Goal: Complete application form: Complete application form

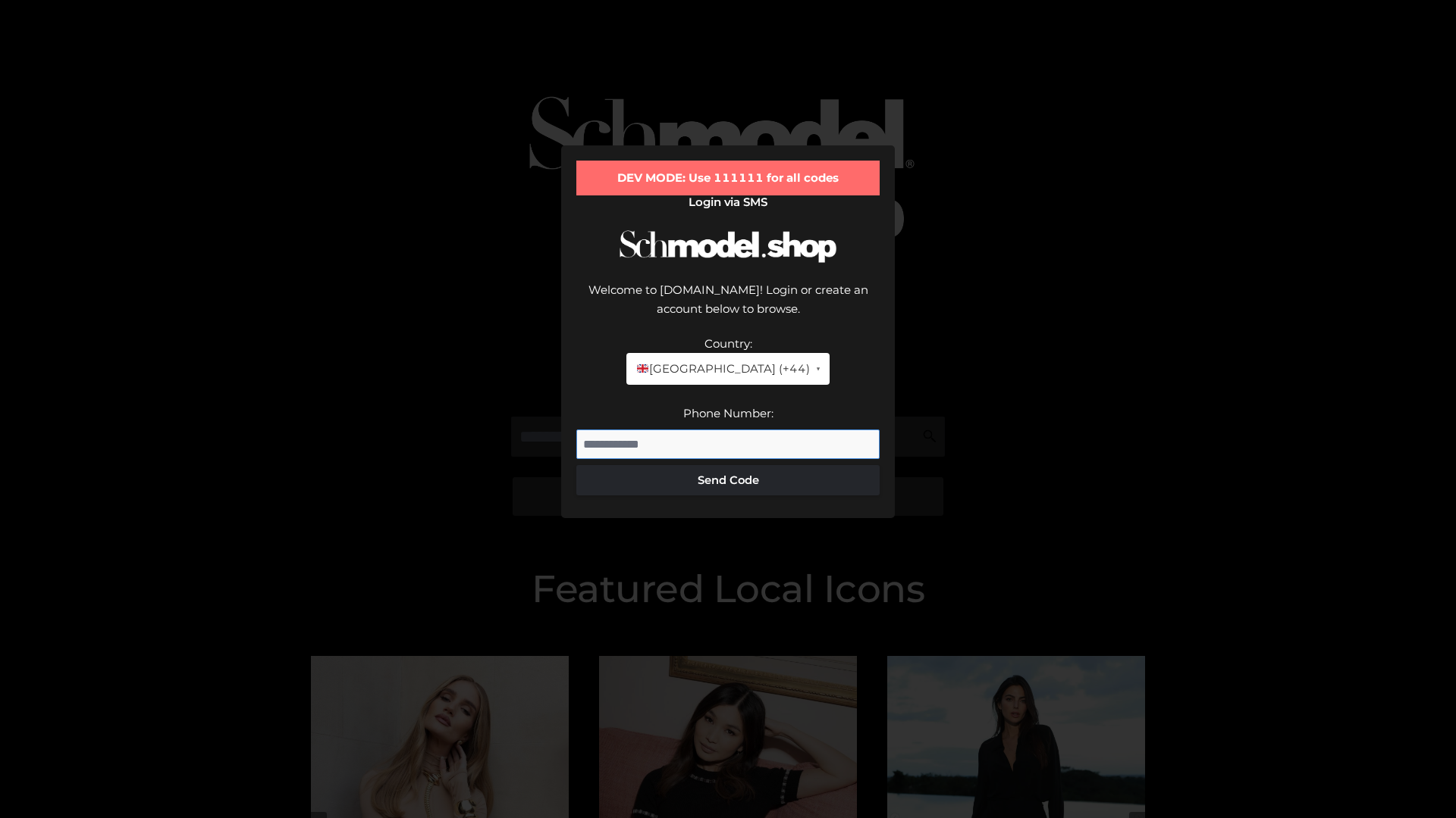
click at [728, 430] on input "Phone Number:" at bounding box center [728, 445] width 303 height 30
type input "**********"
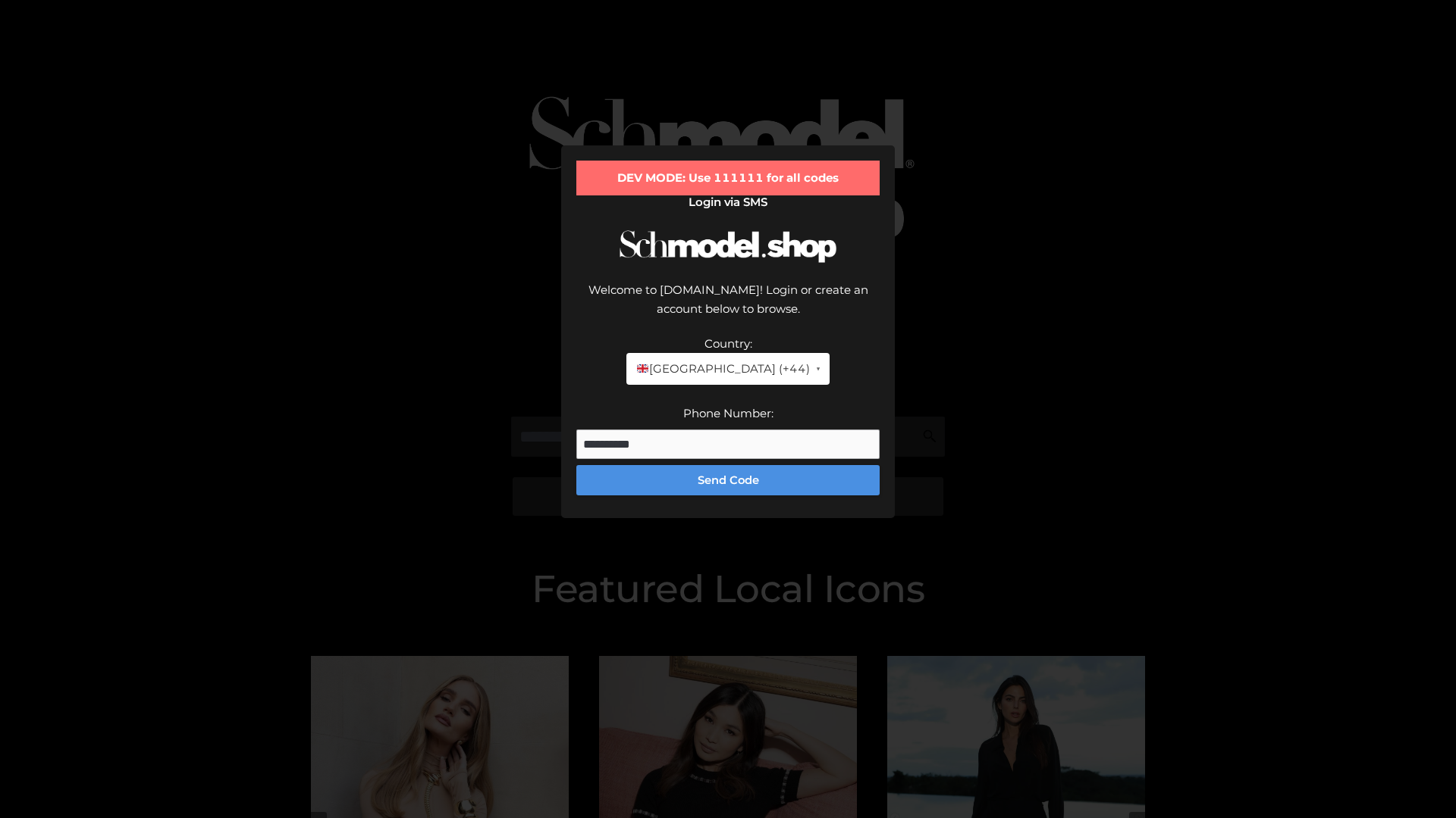
click at [728, 466] on button "Send Code" at bounding box center [728, 481] width 303 height 30
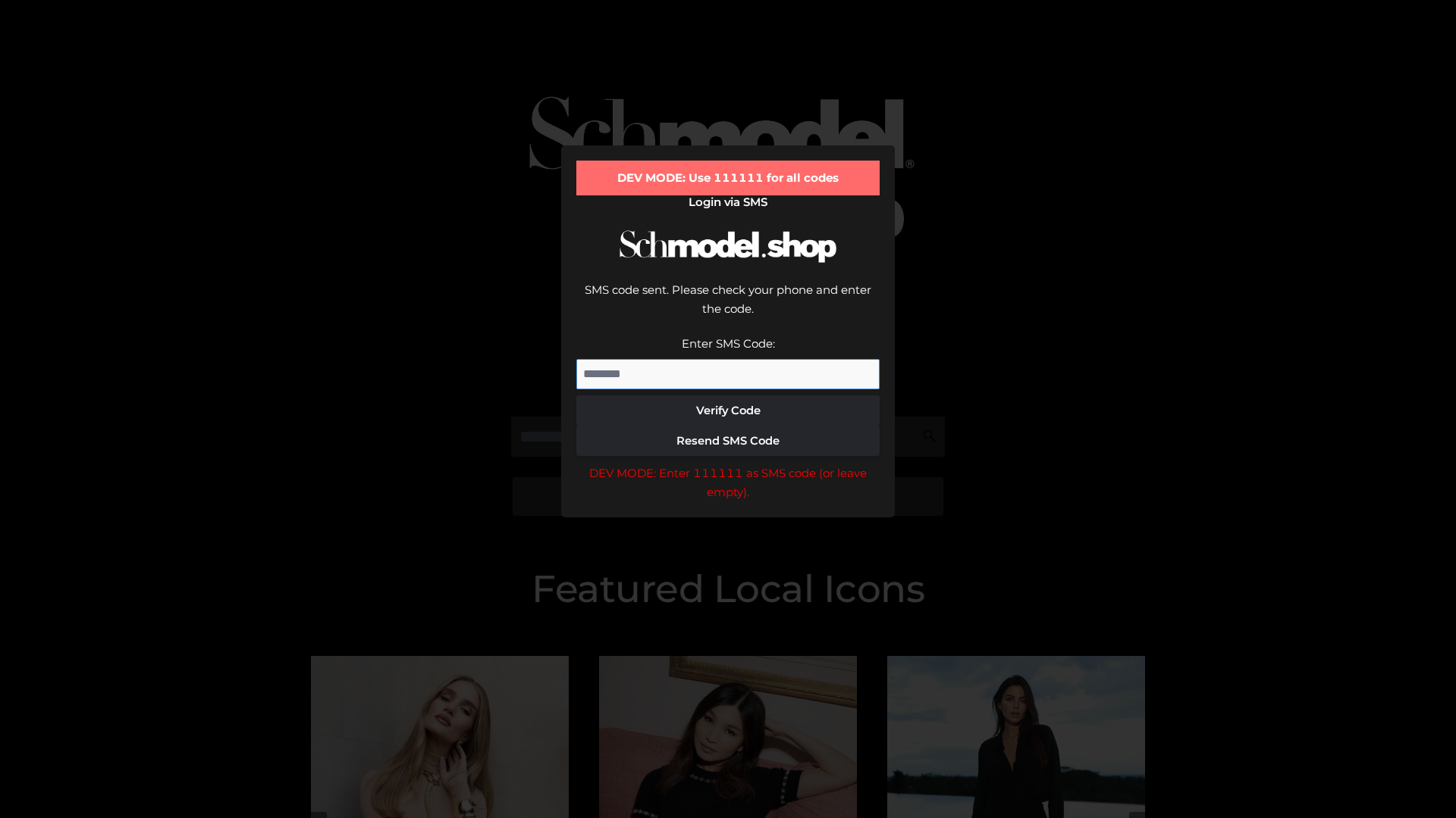
click at [728, 359] on input "Enter SMS Code:" at bounding box center [728, 374] width 303 height 30
type input "******"
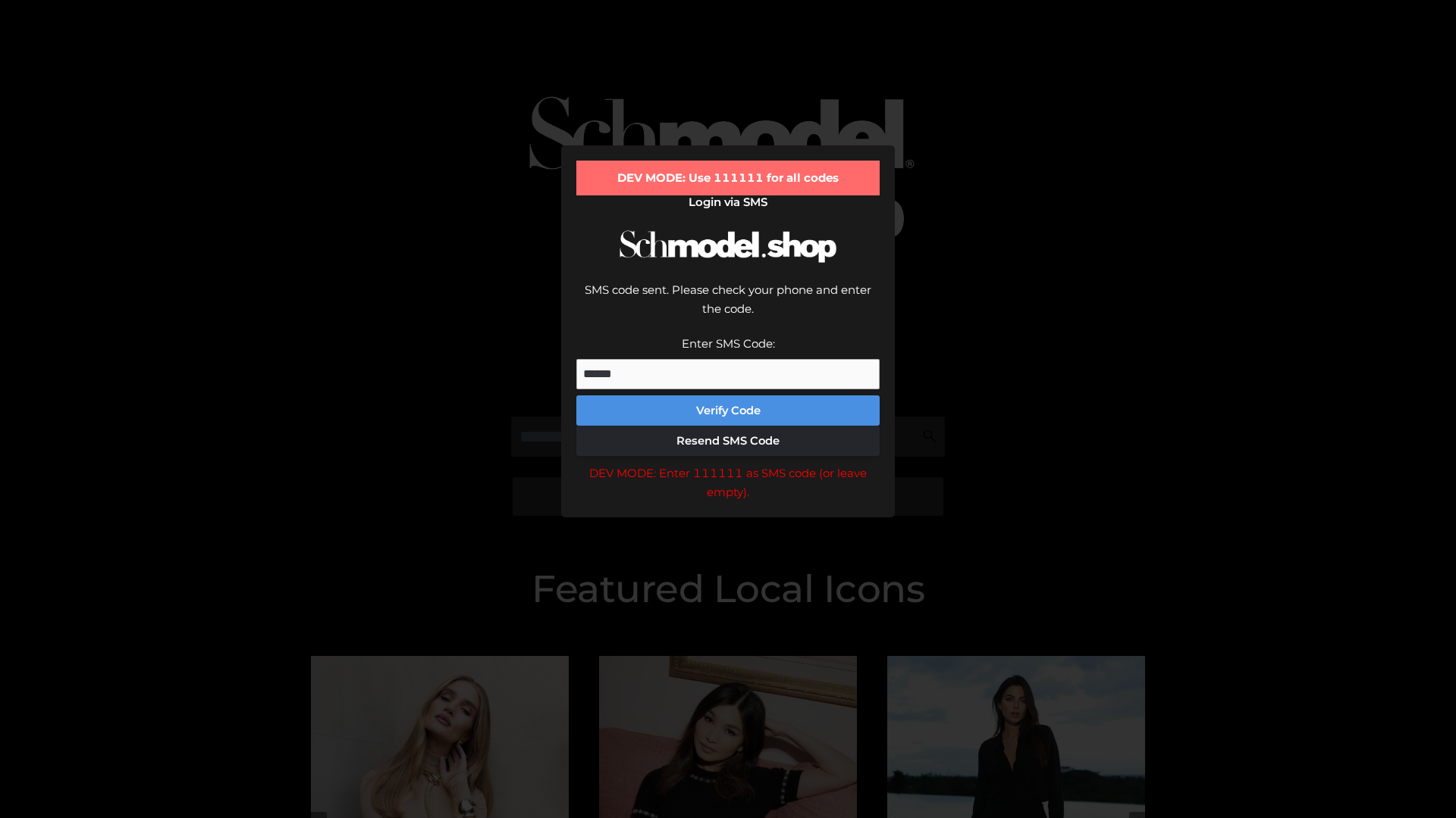
click at [728, 395] on button "Verify Code" at bounding box center [728, 410] width 303 height 30
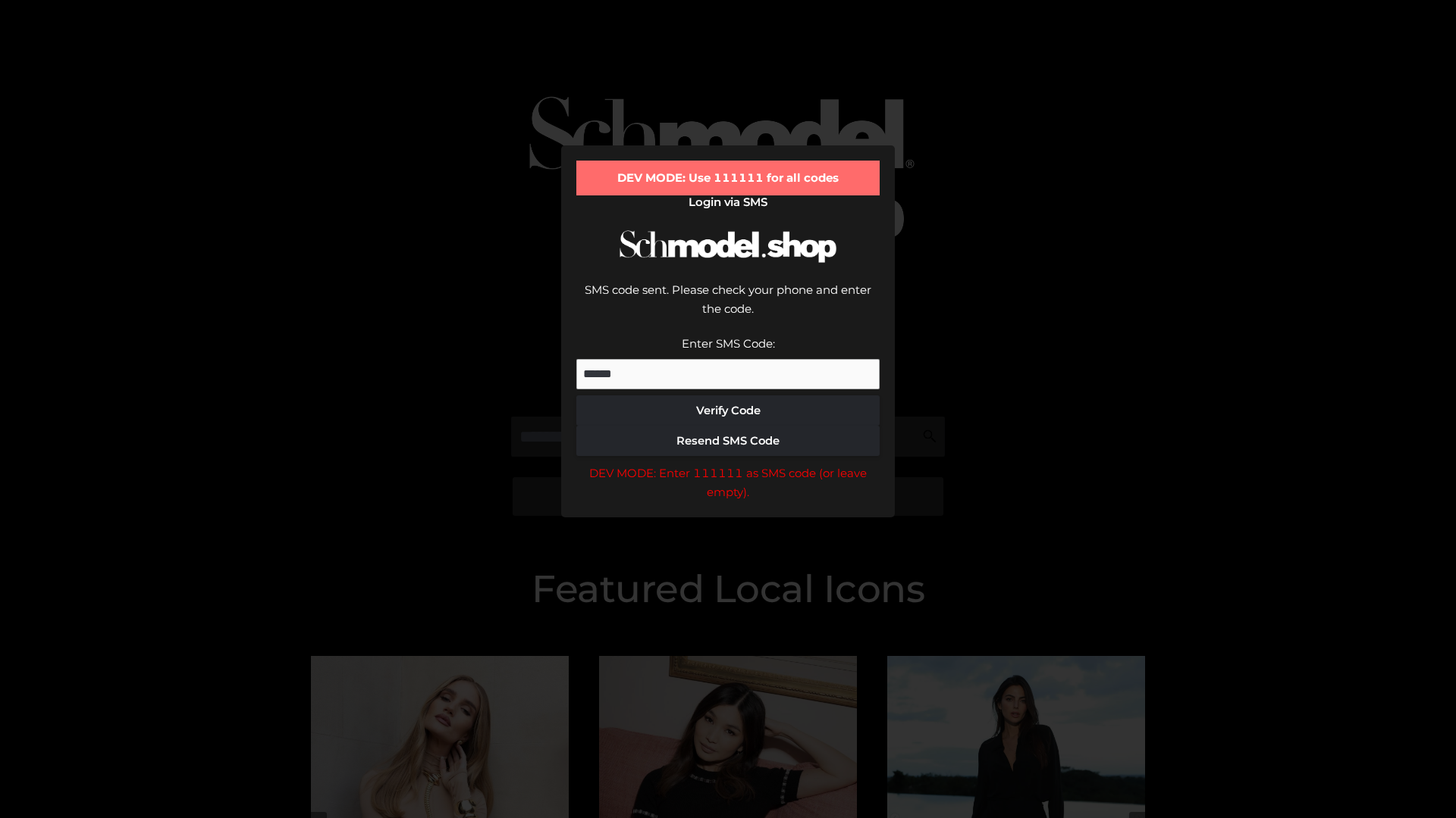
click at [728, 464] on div "DEV MODE: Enter 111111 as SMS code (or leave empty)." at bounding box center [728, 483] width 303 height 38
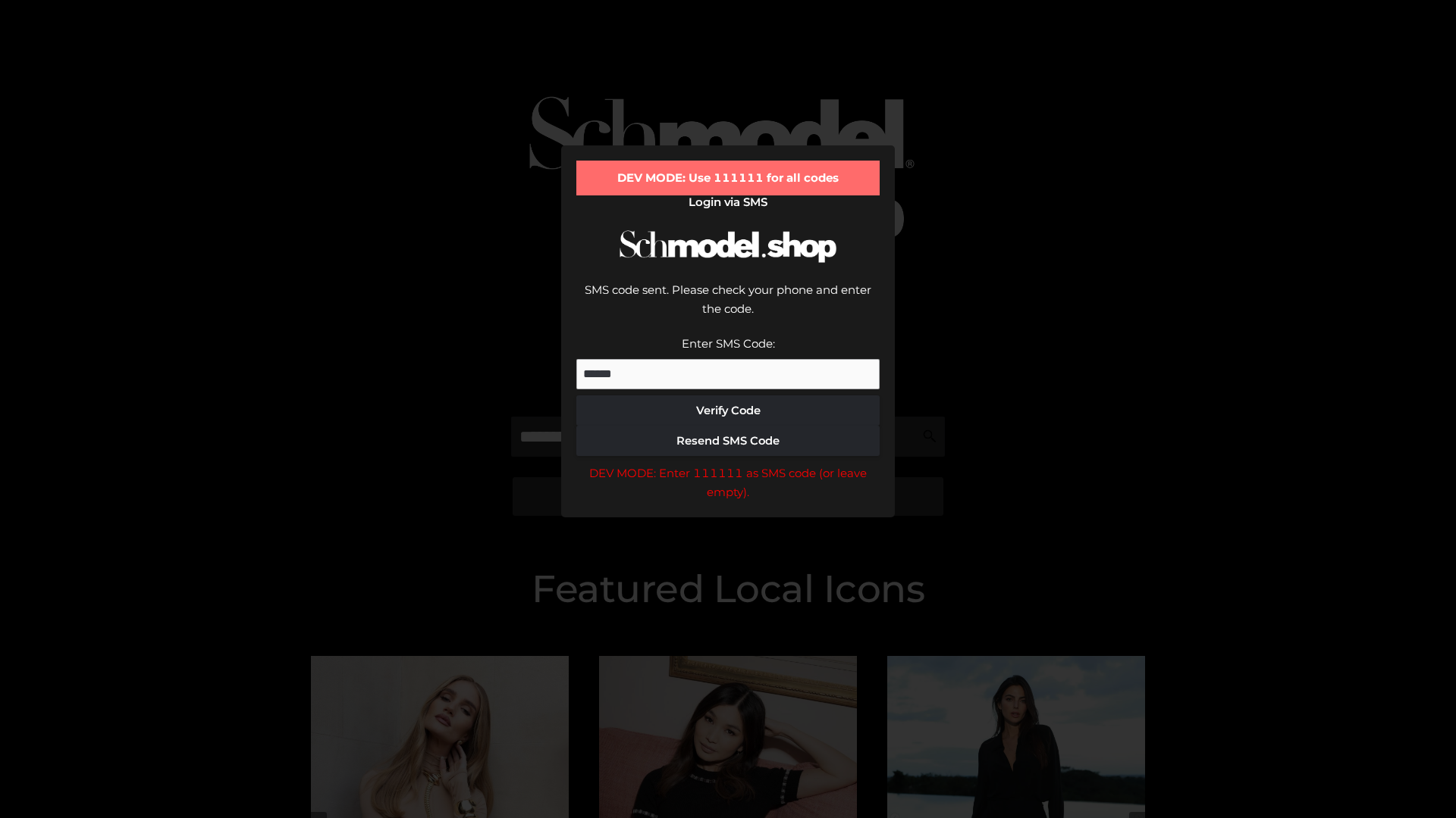
click at [728, 464] on div "DEV MODE: Enter 111111 as SMS code (or leave empty)." at bounding box center [728, 483] width 303 height 38
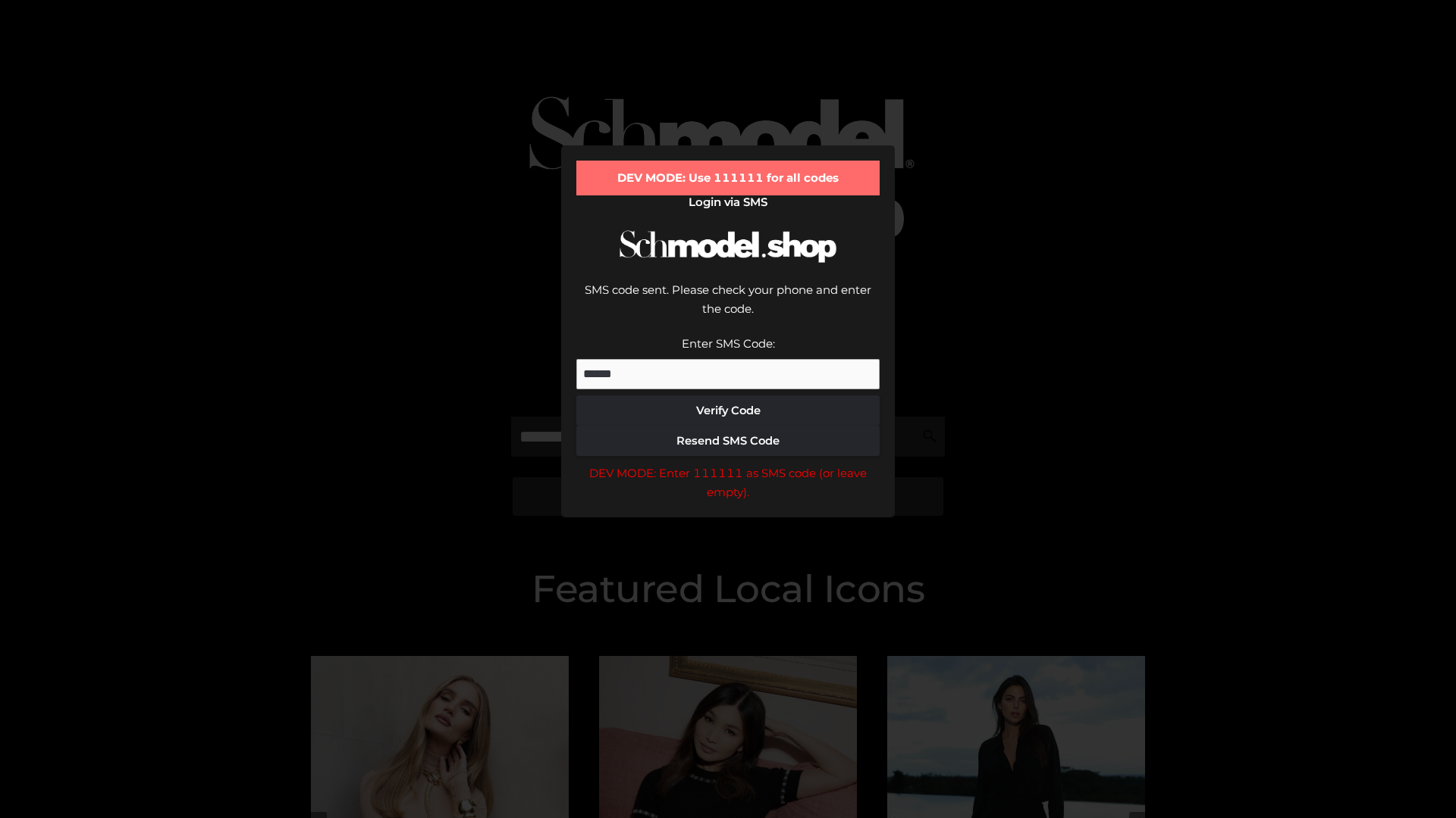
click at [728, 464] on div "DEV MODE: Enter 111111 as SMS code (or leave empty)." at bounding box center [728, 483] width 303 height 38
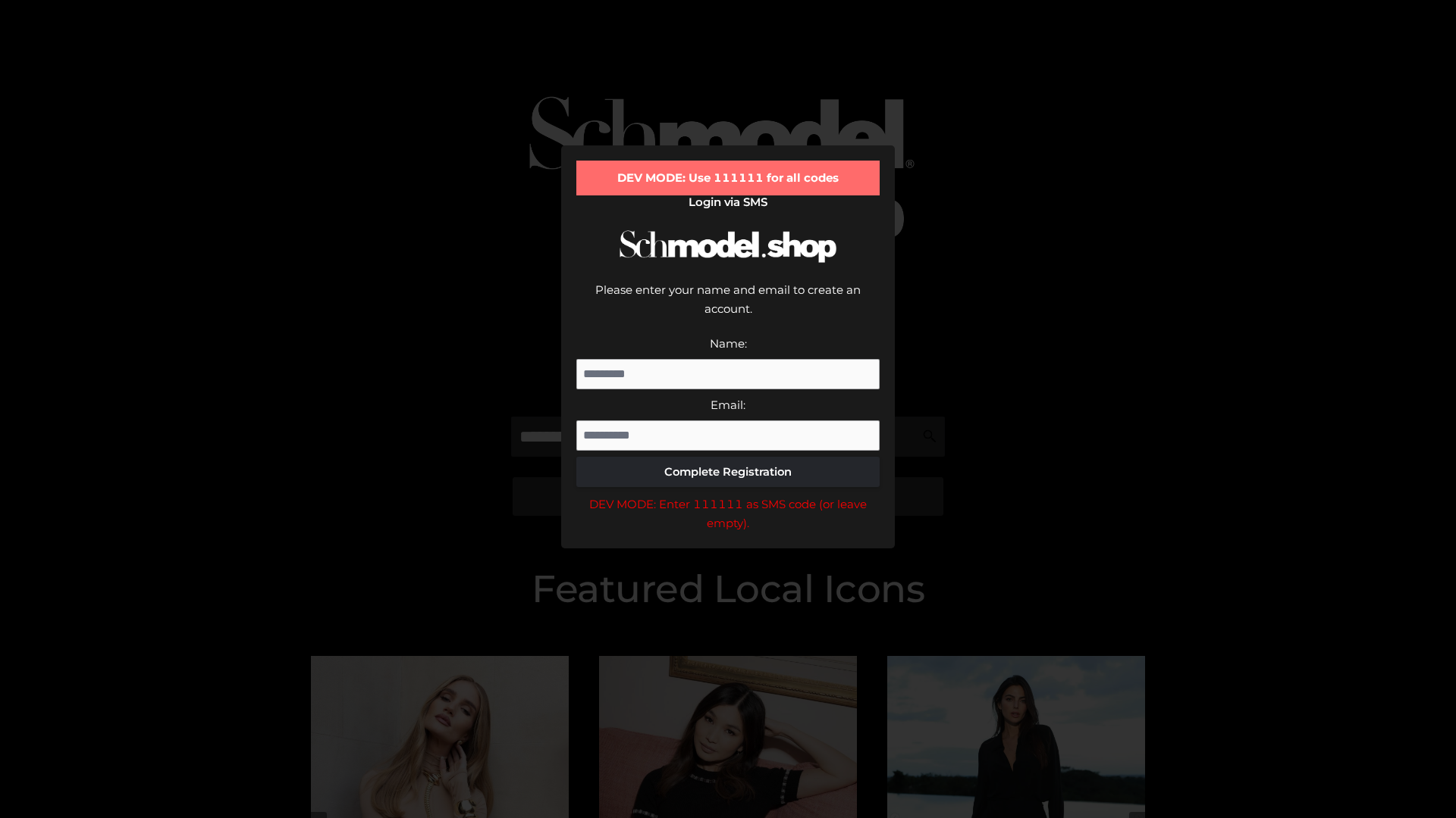
click at [728, 495] on div "DEV MODE: Enter 111111 as SMS code (or leave empty)." at bounding box center [728, 513] width 303 height 38
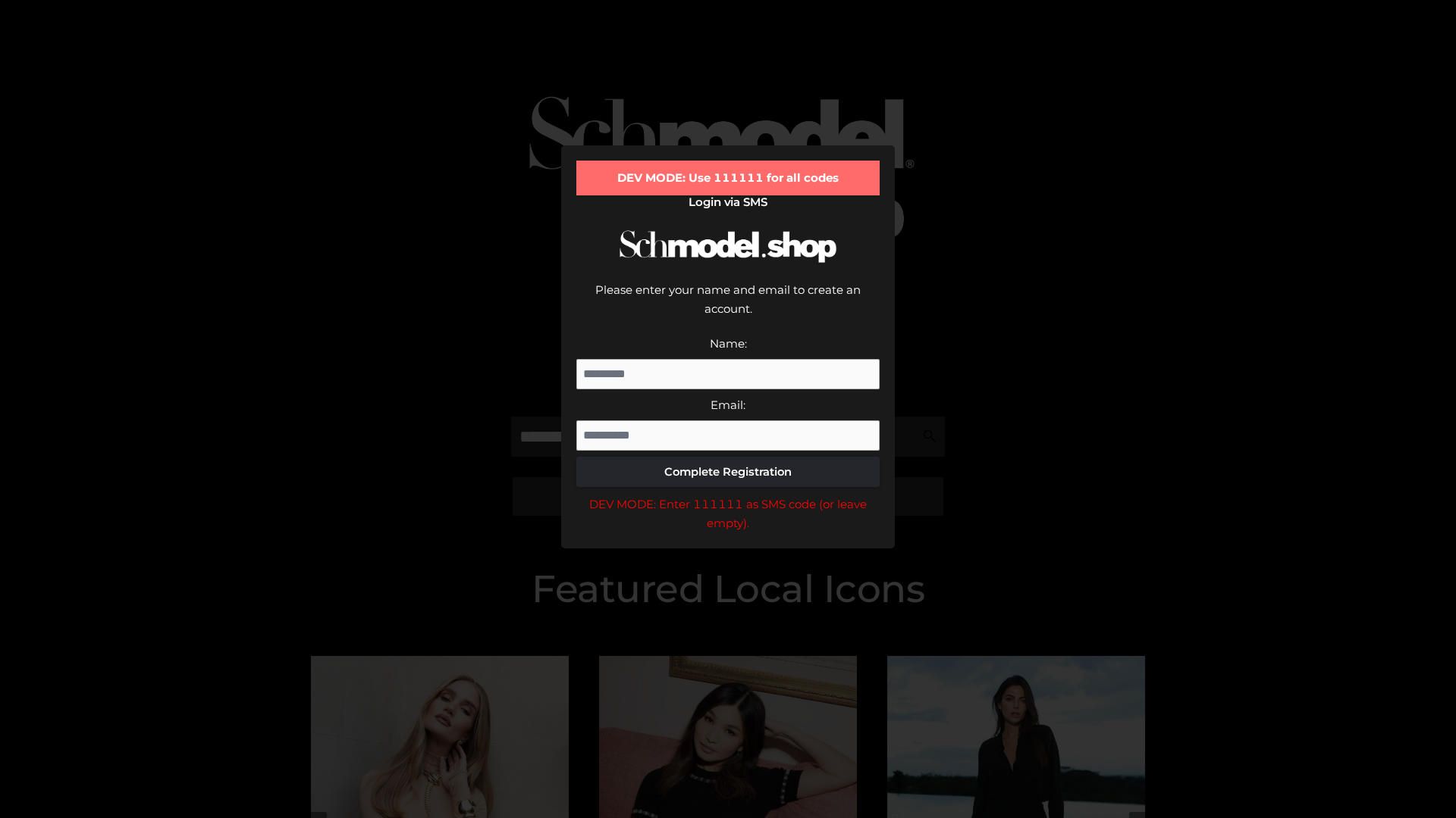
click at [728, 495] on div "DEV MODE: Enter 111111 as SMS code (or leave empty)." at bounding box center [728, 513] width 303 height 38
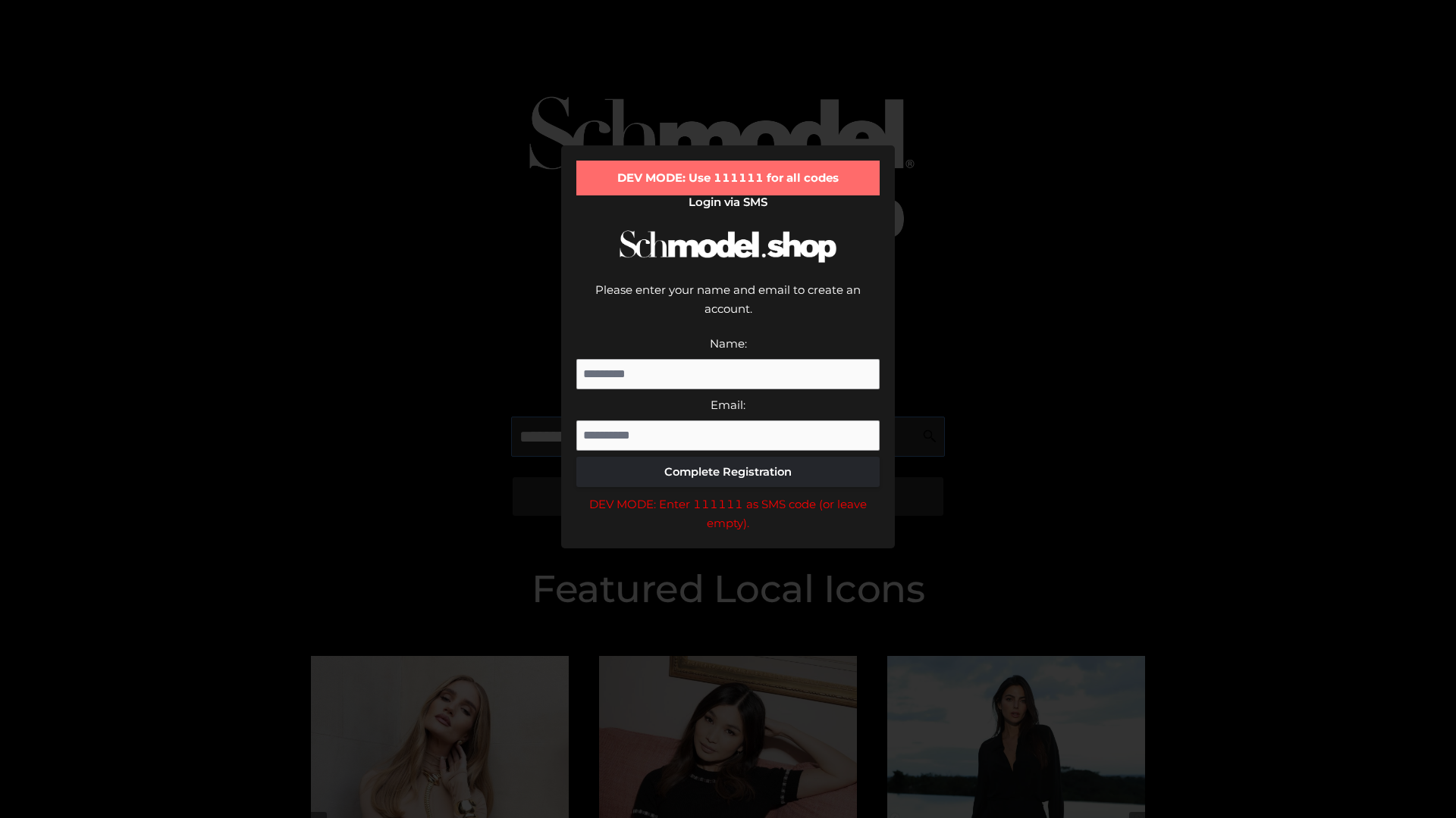
scroll to position [0, 1]
click at [728, 495] on div "DEV MODE: Enter 111111 as SMS code (or leave empty)." at bounding box center [728, 513] width 303 height 38
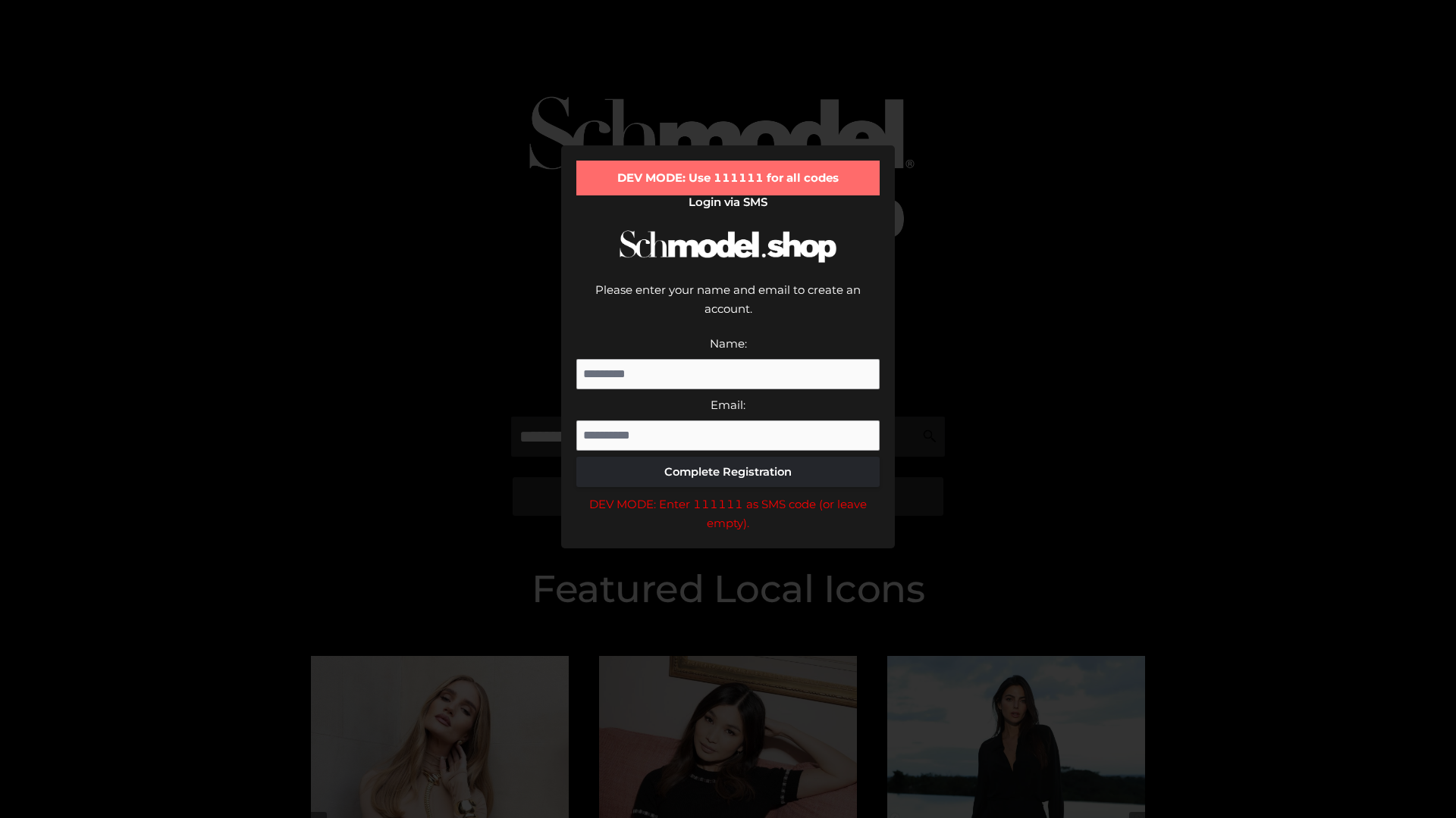
click at [728, 495] on div "DEV MODE: Enter 111111 as SMS code (or leave empty)." at bounding box center [728, 513] width 303 height 38
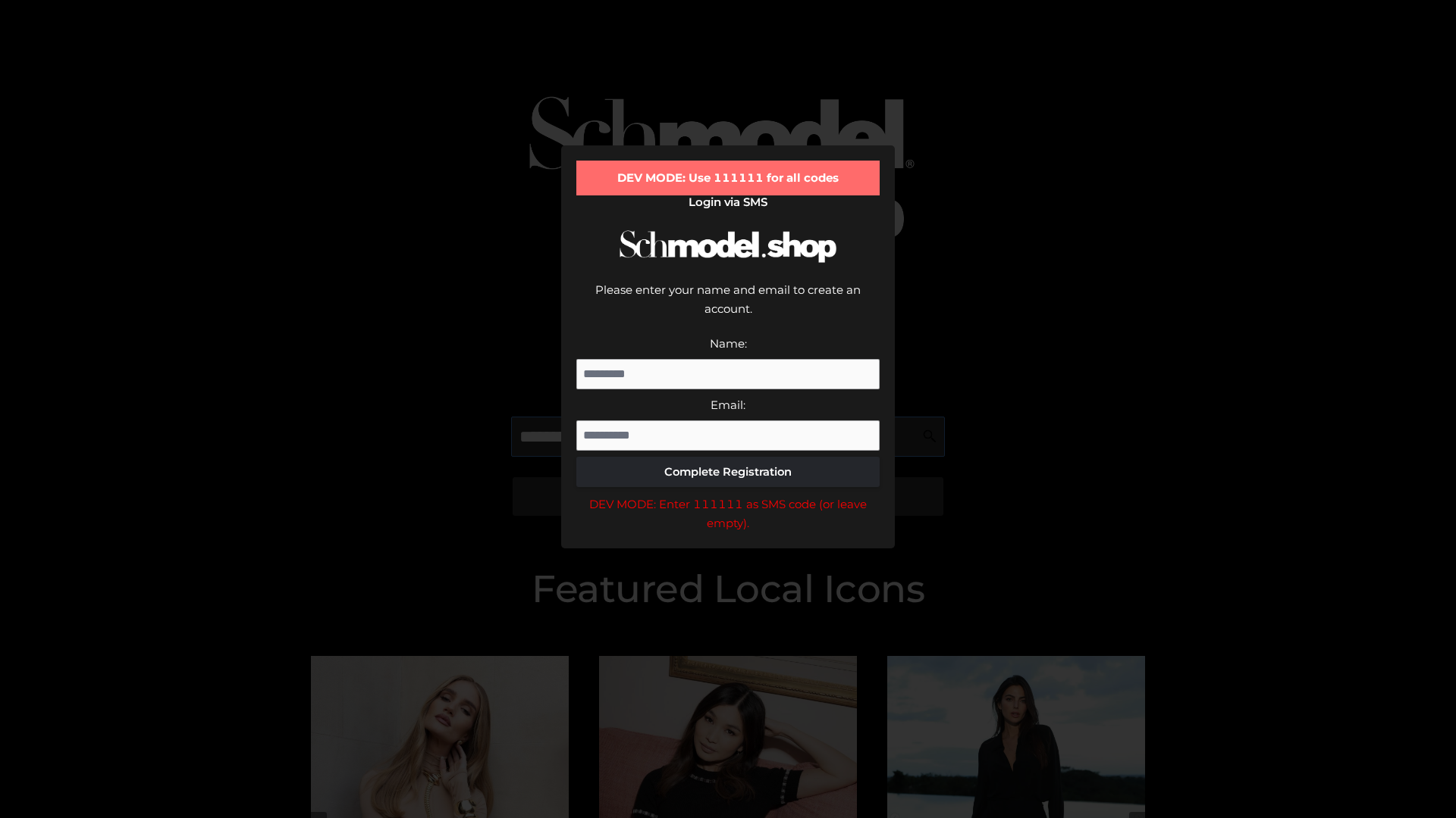
scroll to position [0, 93]
click at [728, 495] on div "DEV MODE: Enter 111111 as SMS code (or leave empty)." at bounding box center [728, 513] width 303 height 38
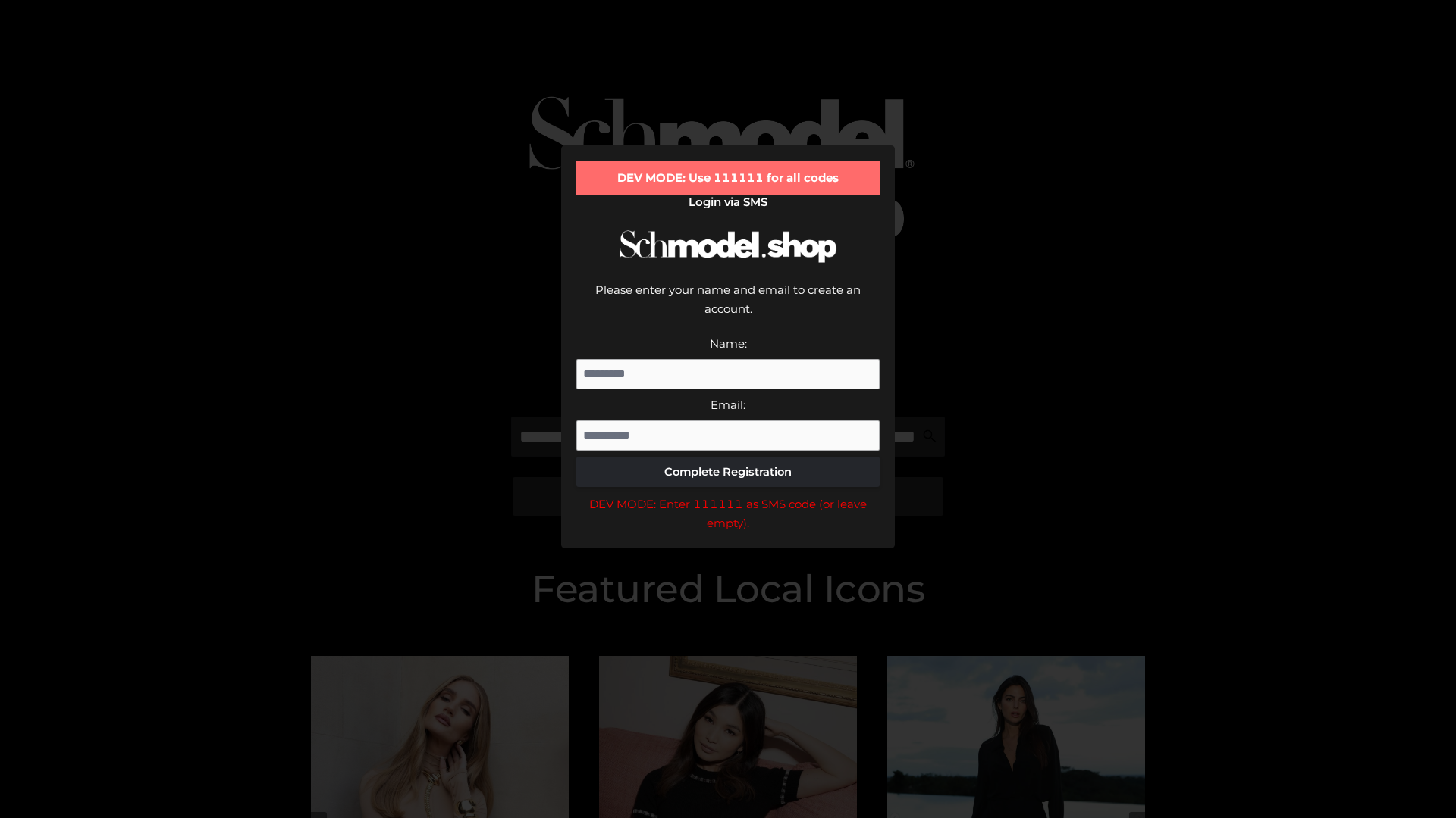
click at [728, 495] on div "DEV MODE: Enter 111111 as SMS code (or leave empty)." at bounding box center [728, 513] width 303 height 38
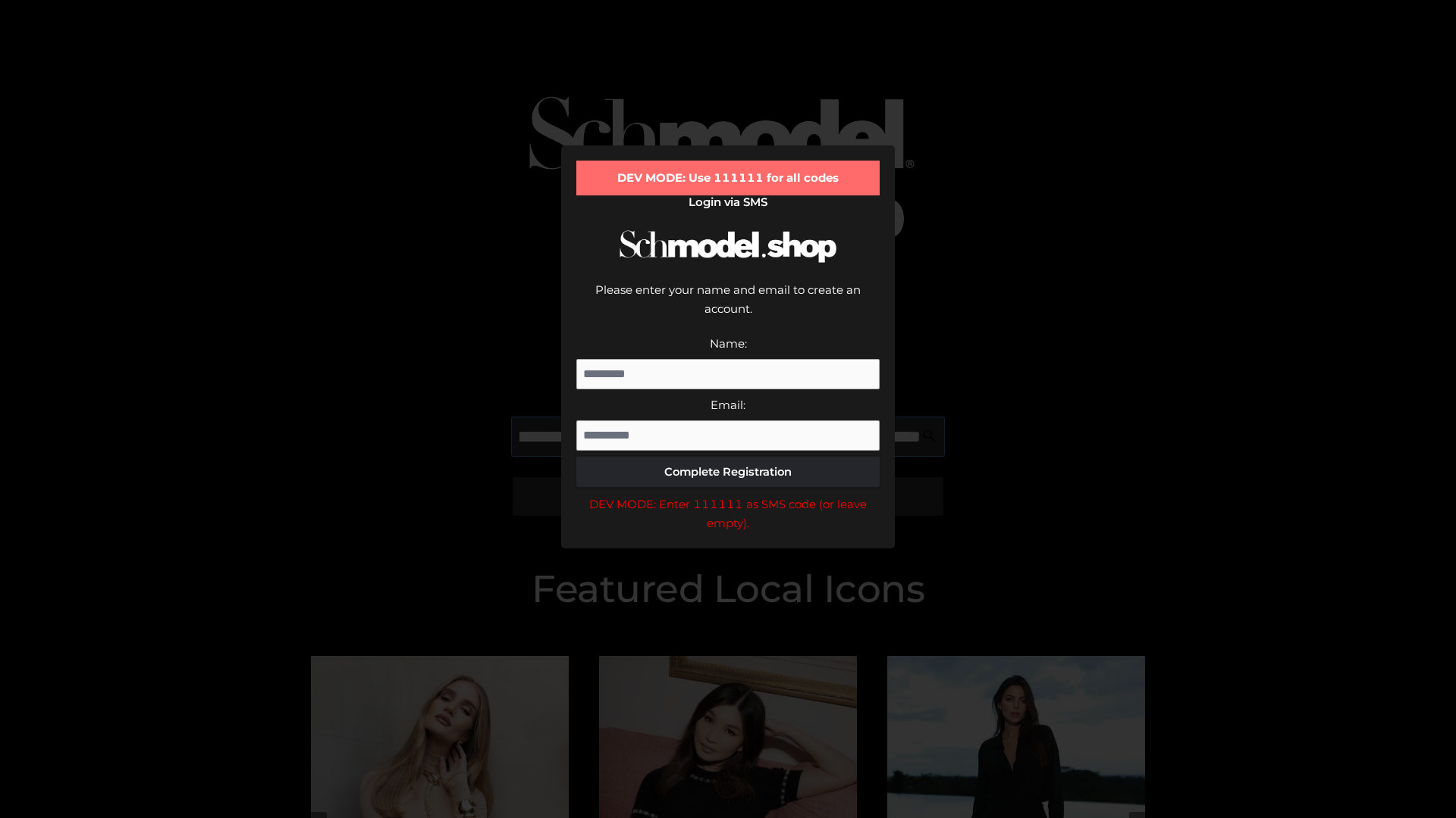
scroll to position [0, 188]
click at [728, 495] on div "DEV MODE: Enter 111111 as SMS code (or leave empty)." at bounding box center [728, 513] width 303 height 38
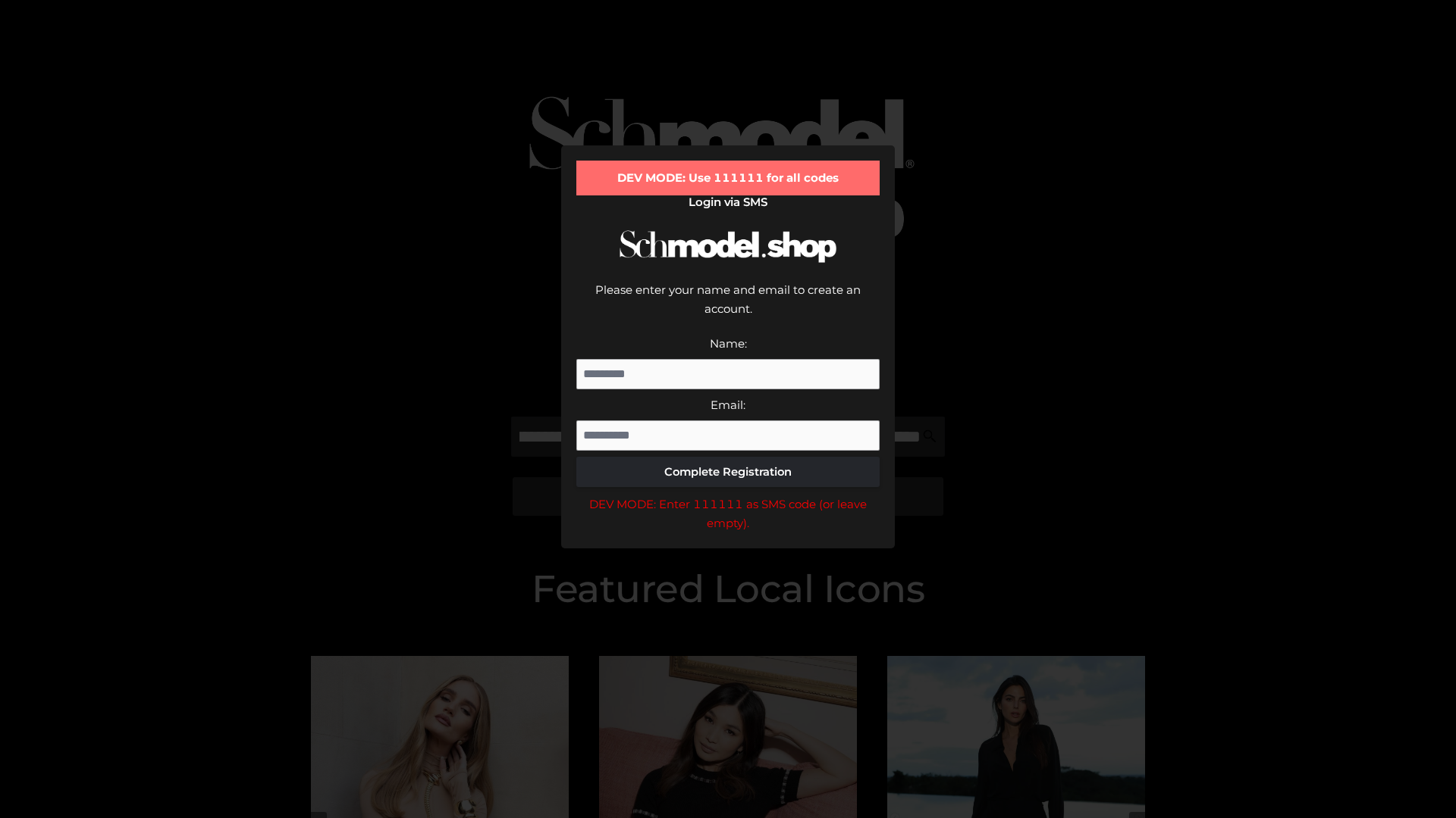
click at [728, 495] on div "DEV MODE: Enter 111111 as SMS code (or leave empty)." at bounding box center [728, 513] width 303 height 38
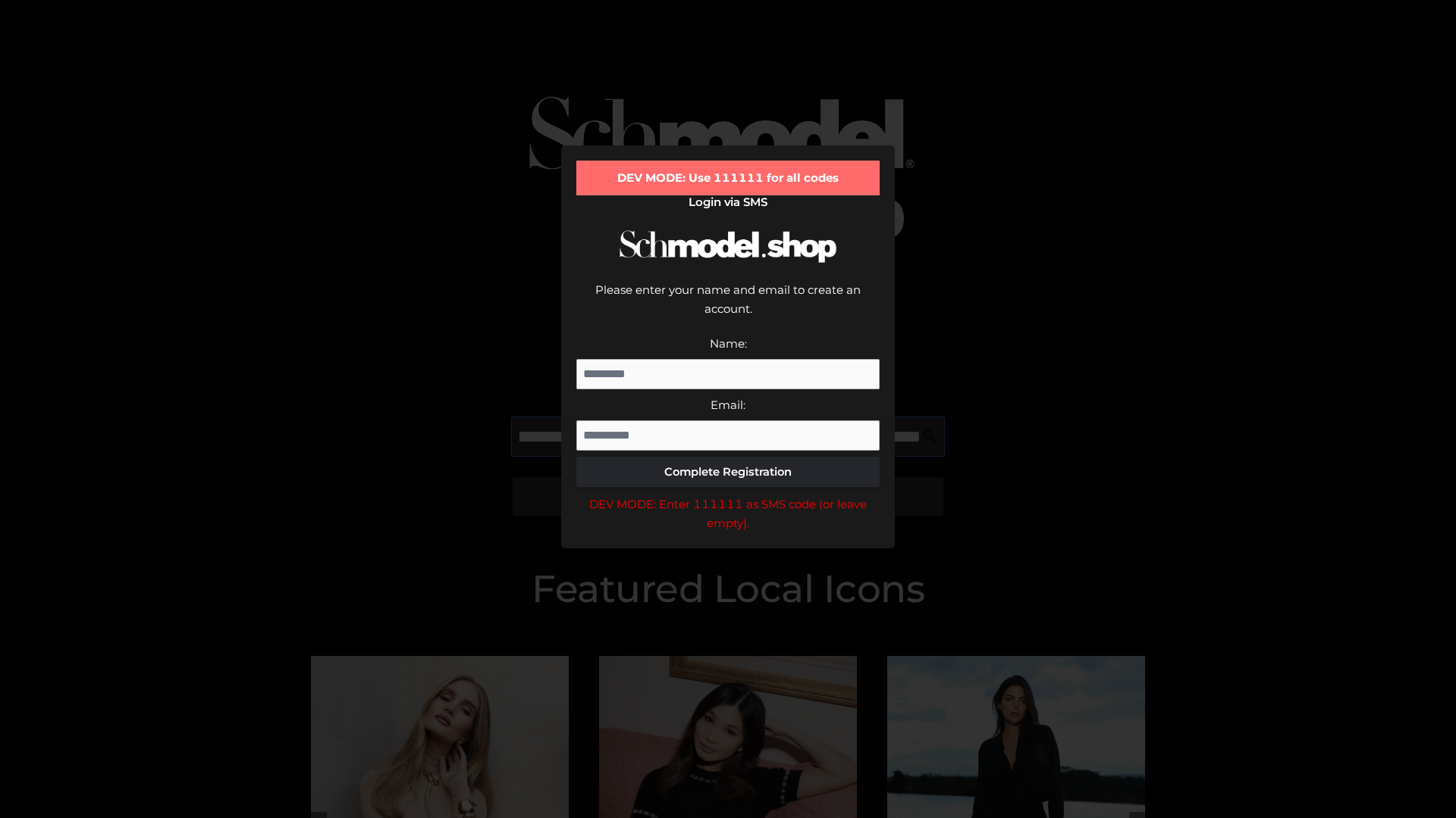
scroll to position [0, 276]
click at [728, 495] on div "DEV MODE: Enter 111111 as SMS code (or leave empty)." at bounding box center [728, 513] width 303 height 38
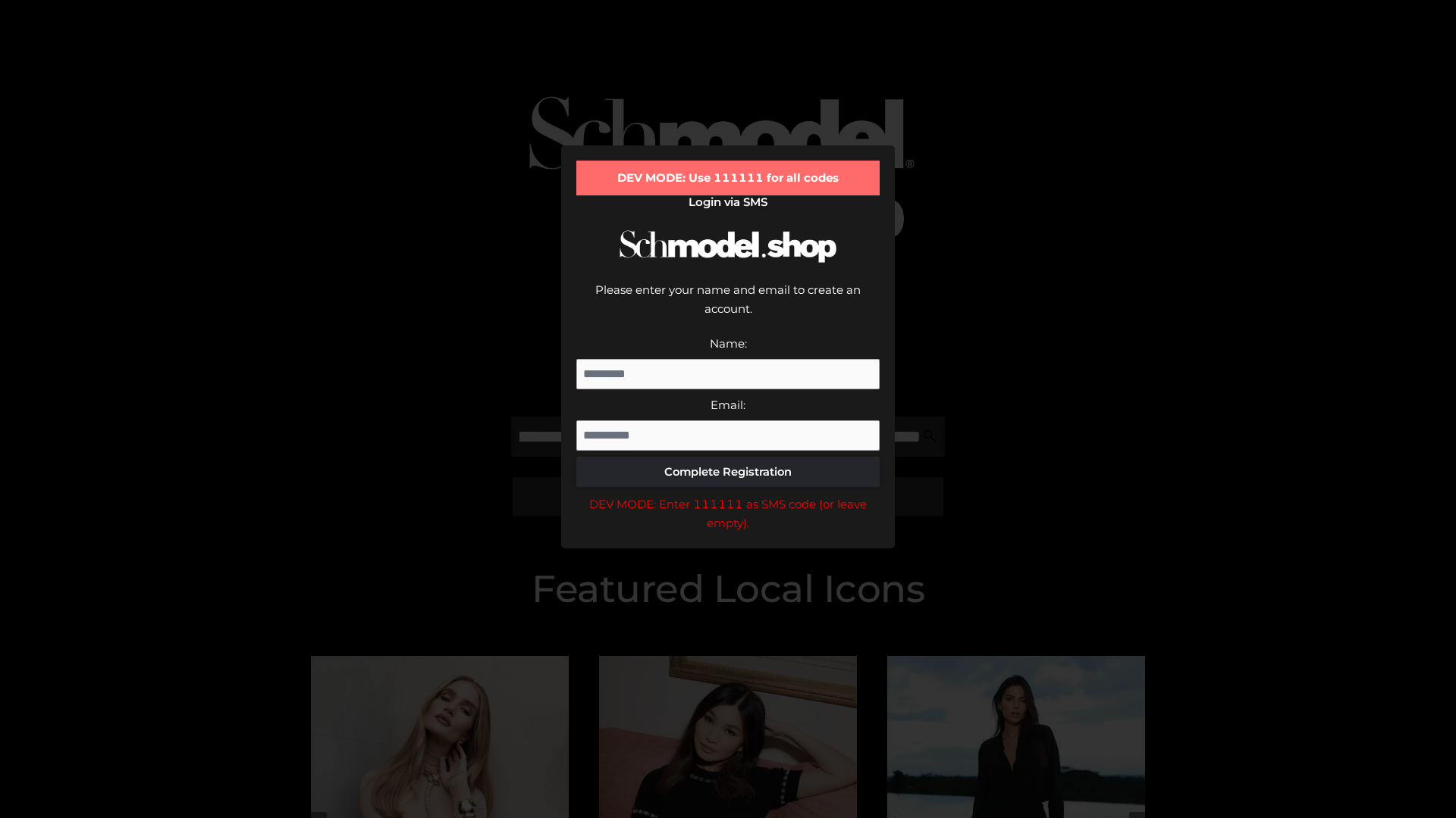
click at [728, 495] on div "DEV MODE: Enter 111111 as SMS code (or leave empty)." at bounding box center [728, 513] width 303 height 38
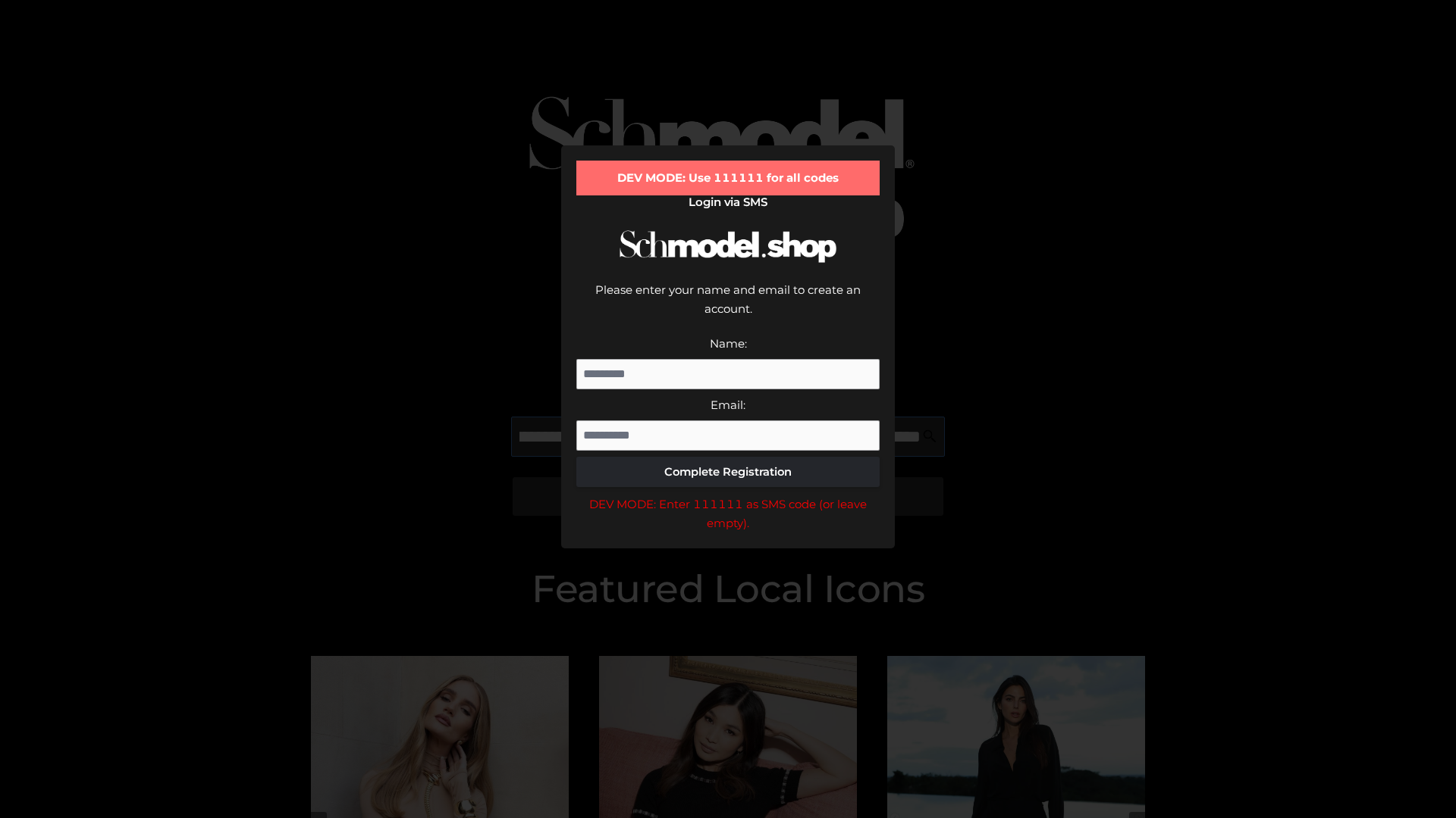
scroll to position [0, 367]
click at [728, 495] on div "DEV MODE: Enter 111111 as SMS code (or leave empty)." at bounding box center [728, 513] width 303 height 38
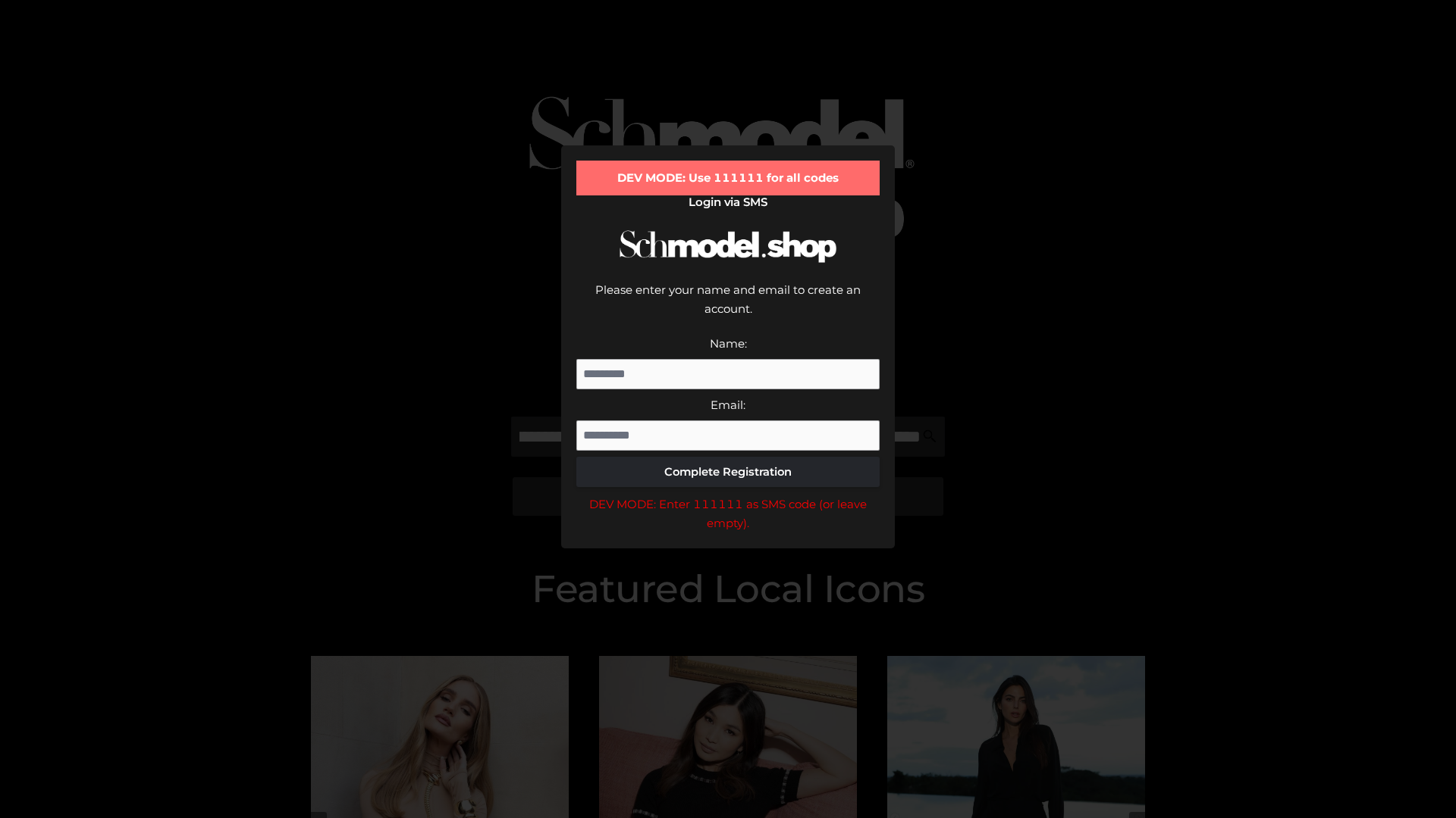
click at [728, 495] on div "DEV MODE: Enter 111111 as SMS code (or leave empty)." at bounding box center [728, 513] width 303 height 38
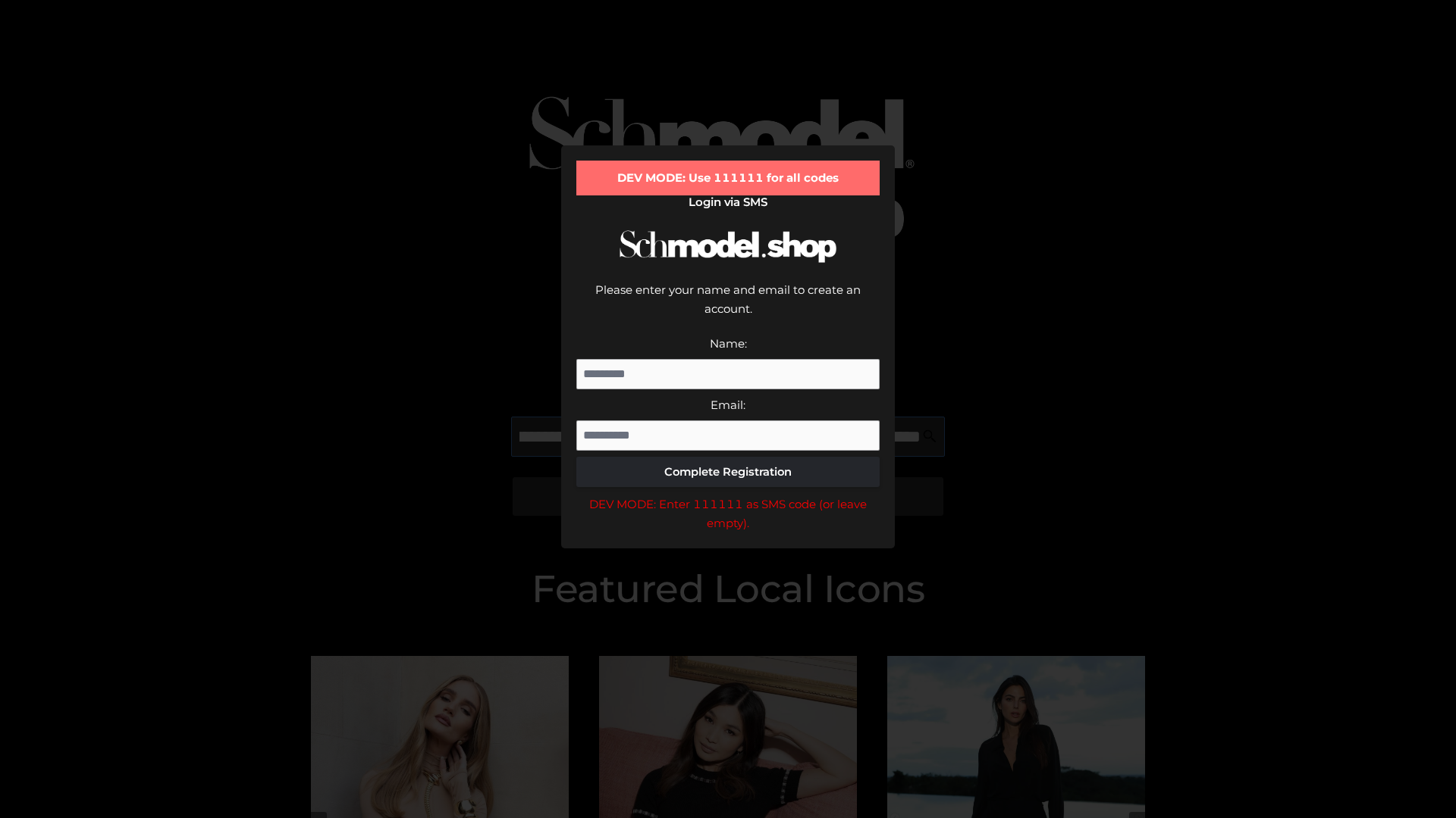
scroll to position [0, 462]
click at [728, 495] on div "DEV MODE: Enter 111111 as SMS code (or leave empty)." at bounding box center [728, 513] width 303 height 38
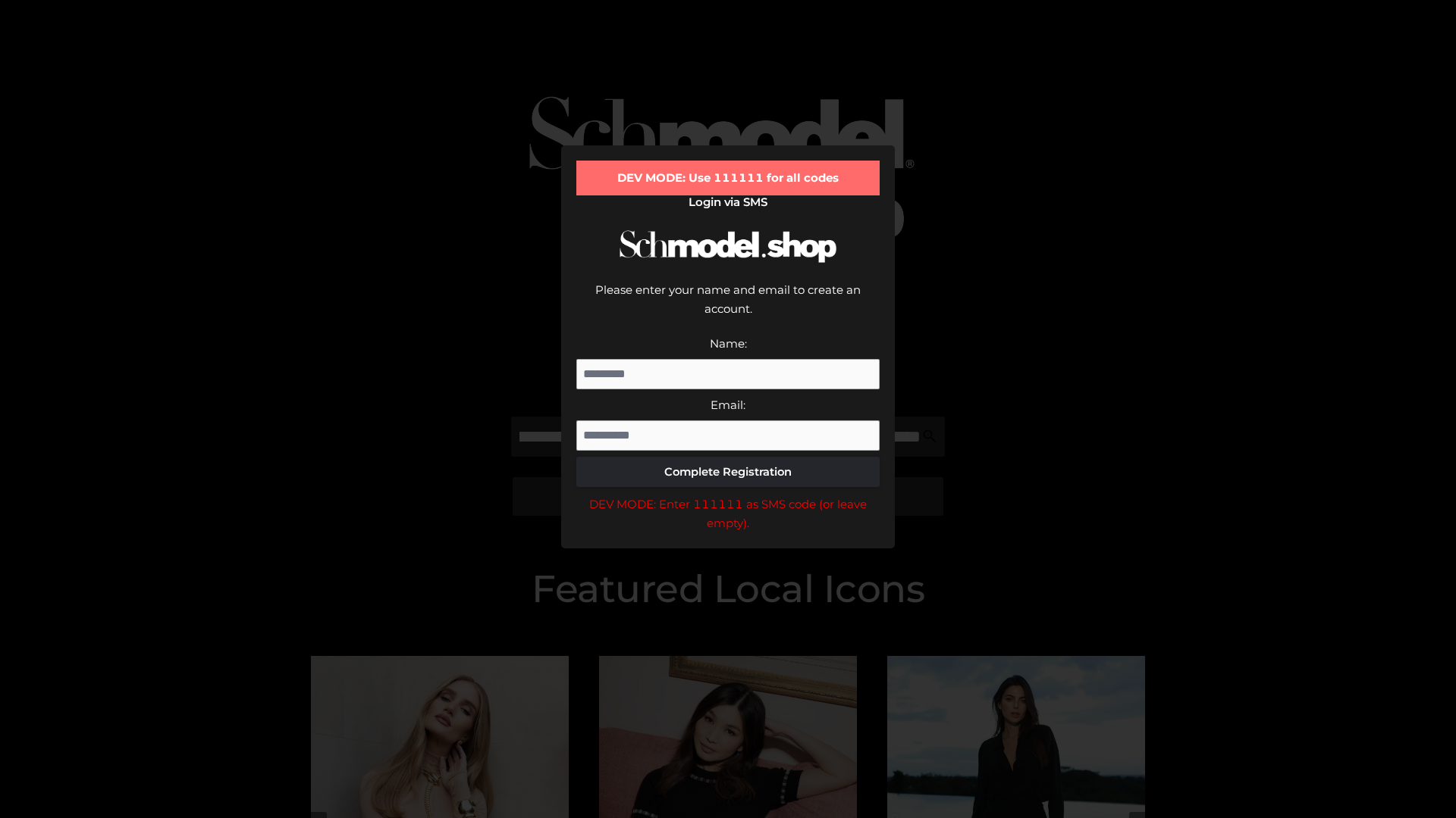
click at [728, 495] on div "DEV MODE: Enter 111111 as SMS code (or leave empty)." at bounding box center [728, 513] width 303 height 38
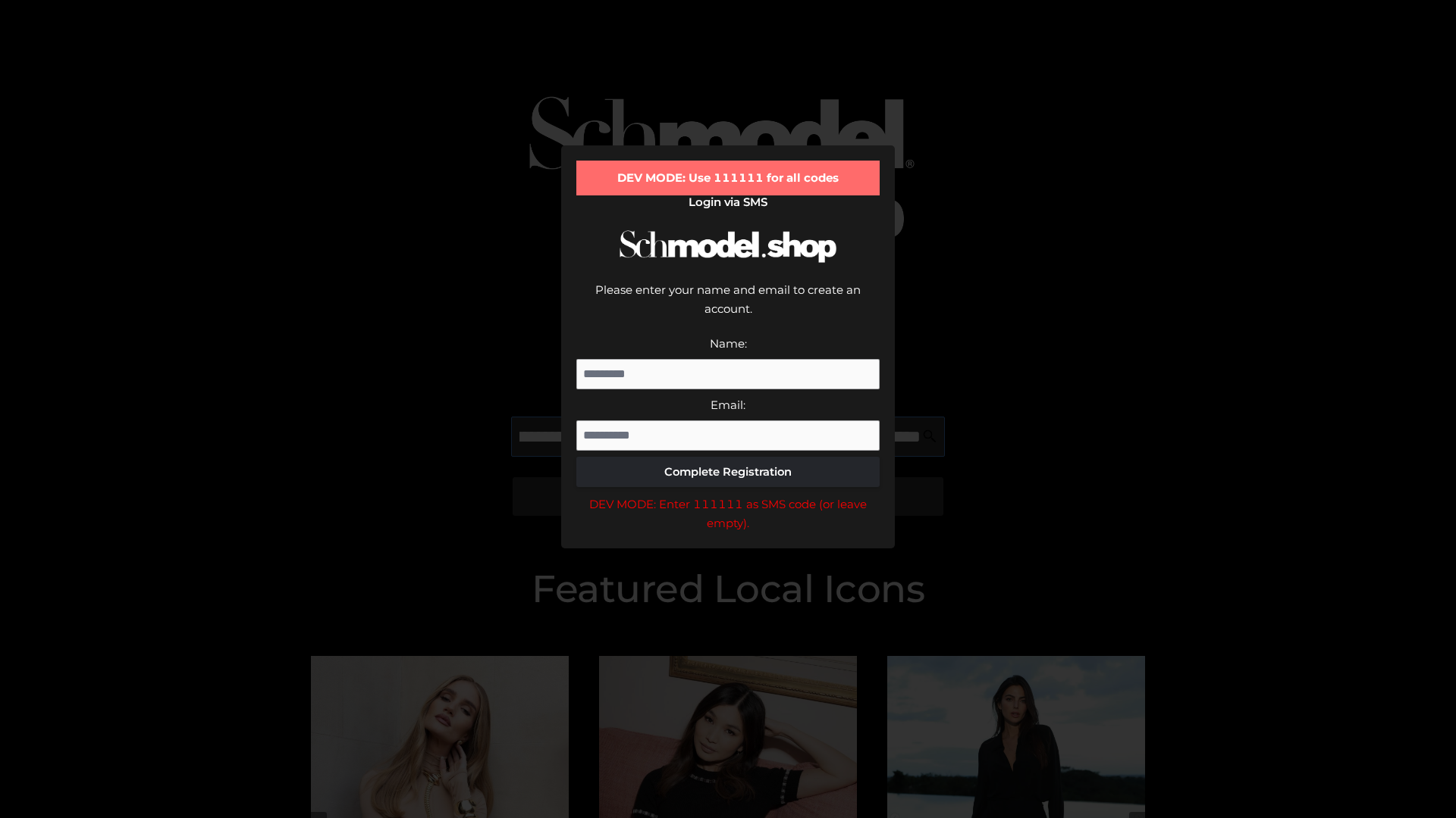
scroll to position [0, 549]
click at [728, 495] on div "DEV MODE: Enter 111111 as SMS code (or leave empty)." at bounding box center [728, 513] width 303 height 38
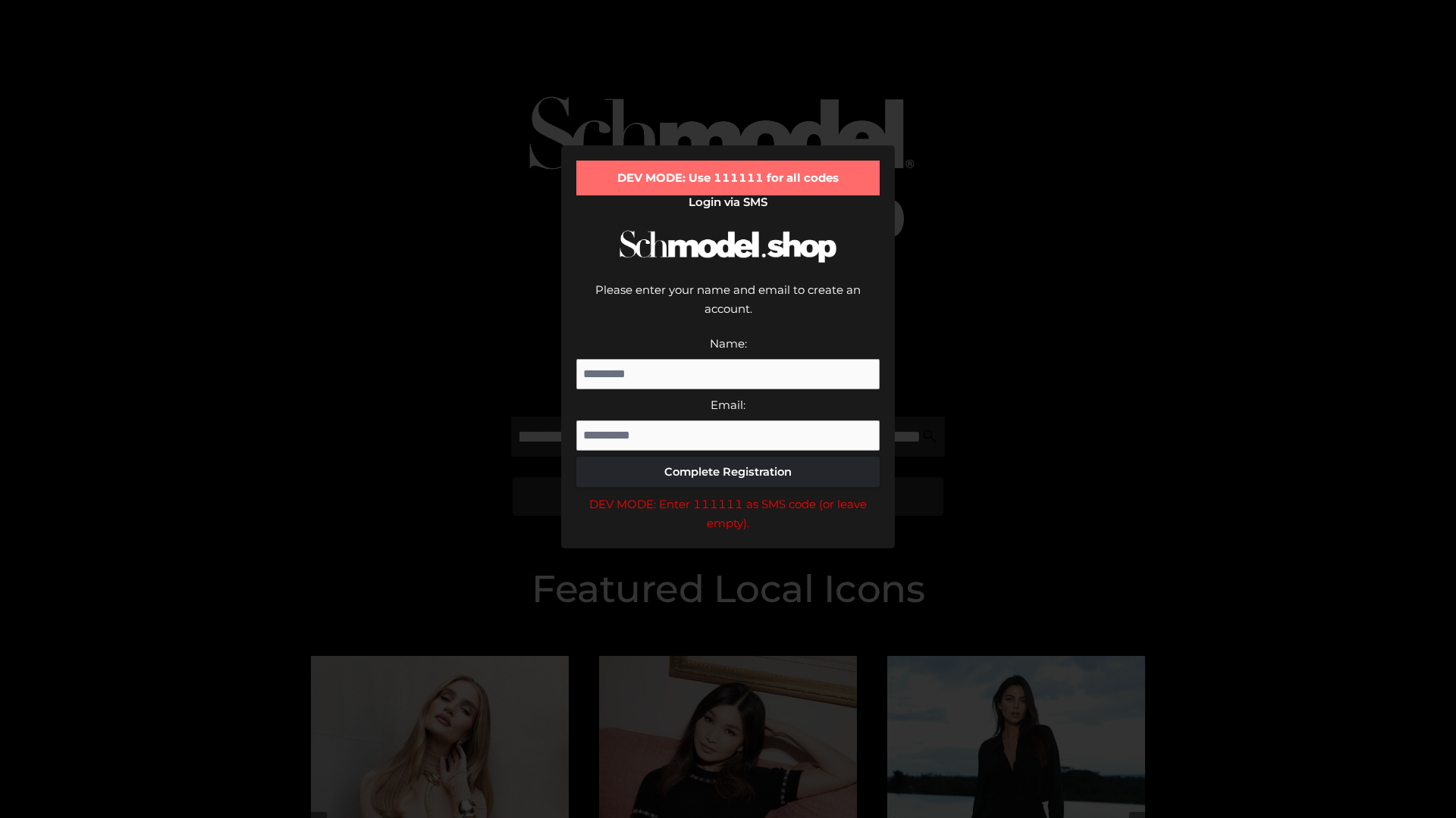
click at [728, 495] on div "DEV MODE: Enter 111111 as SMS code (or leave empty)." at bounding box center [728, 513] width 303 height 38
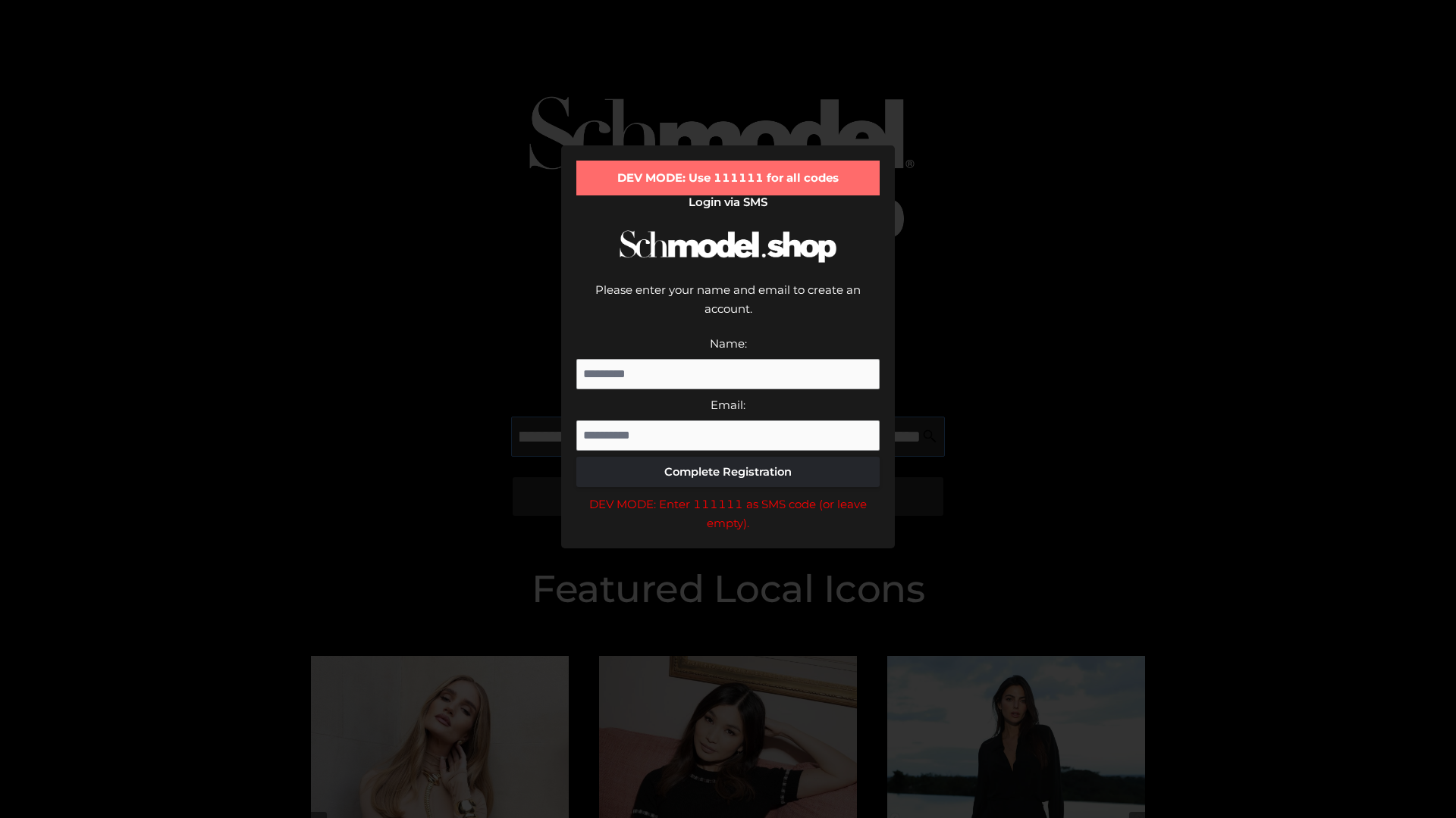
scroll to position [0, 641]
click at [728, 495] on div "DEV MODE: Enter 111111 as SMS code (or leave empty)." at bounding box center [728, 513] width 303 height 38
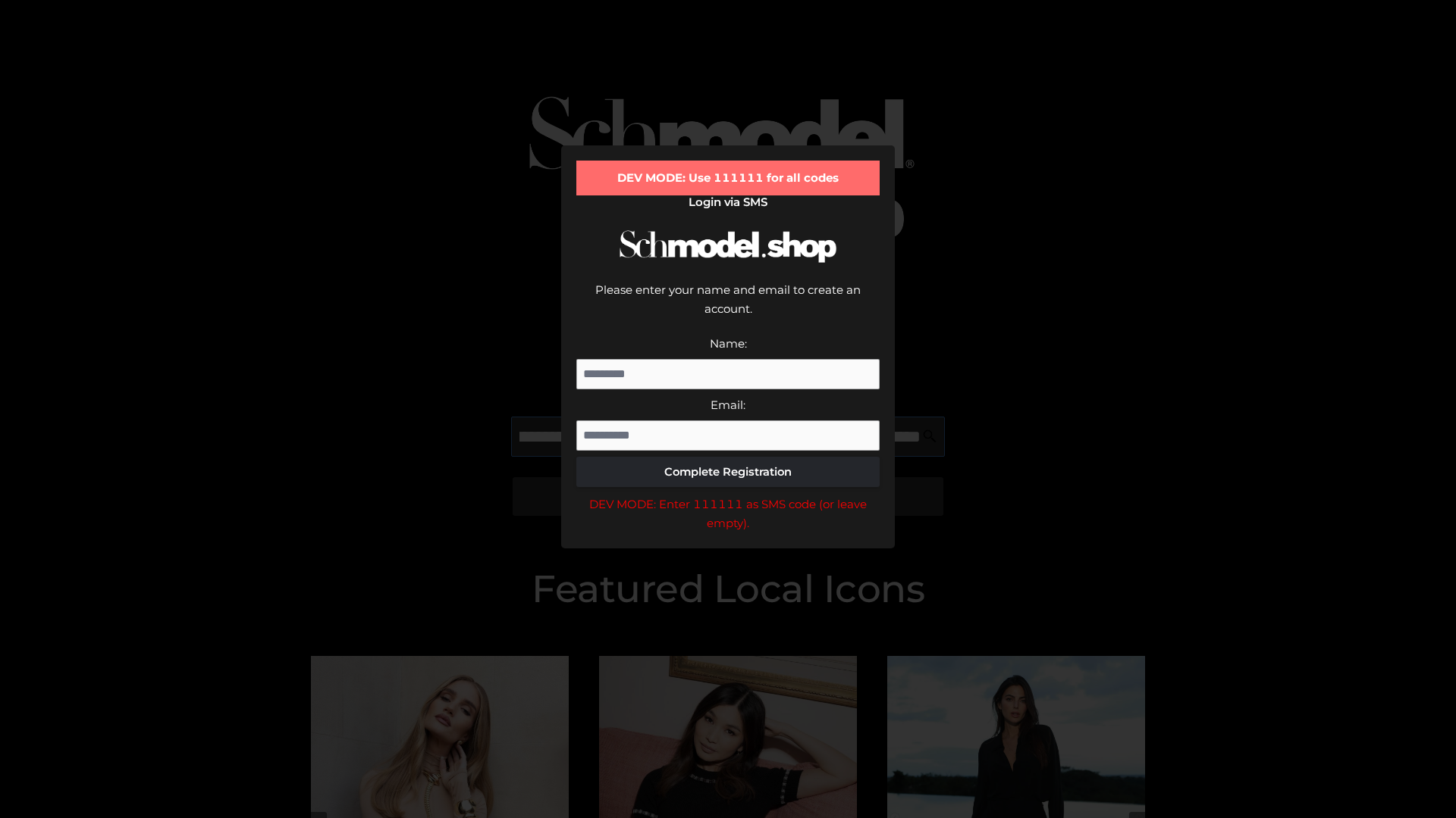
type input "**********"
